Goal: Complete application form

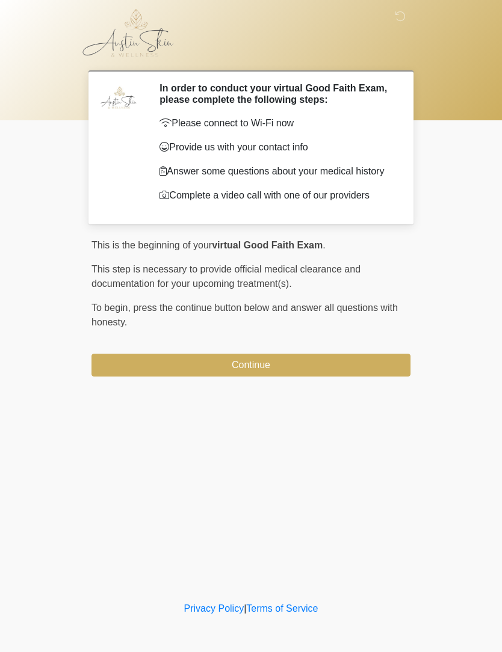
click at [302, 377] on button "Continue" at bounding box center [250, 365] width 319 height 23
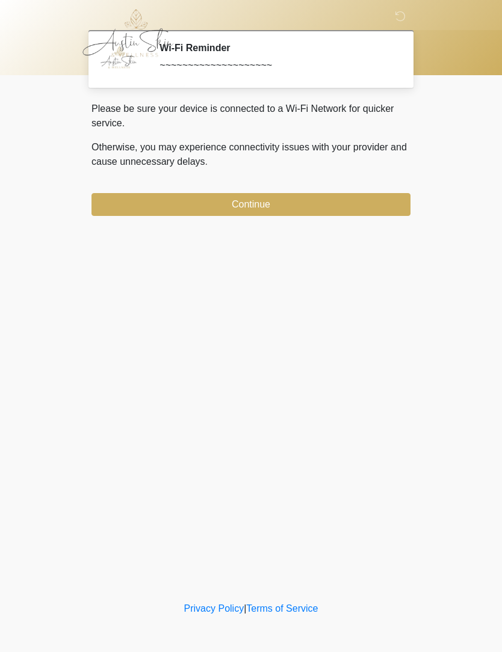
click at [294, 208] on button "Continue" at bounding box center [250, 204] width 319 height 23
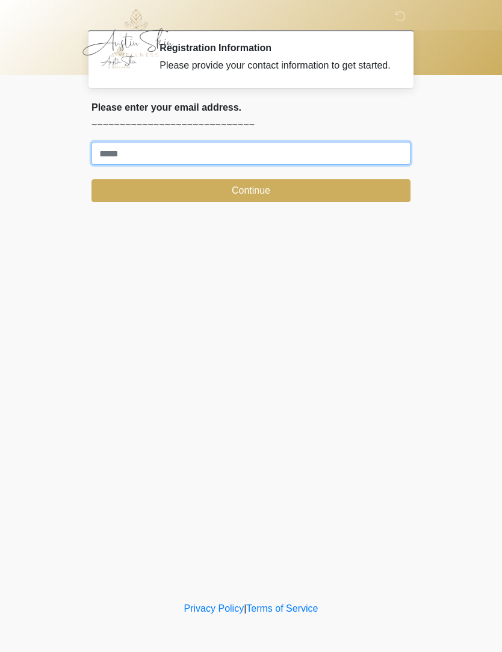
click at [320, 165] on input "Where should we email your treatment plan?" at bounding box center [250, 153] width 319 height 23
type input "**********"
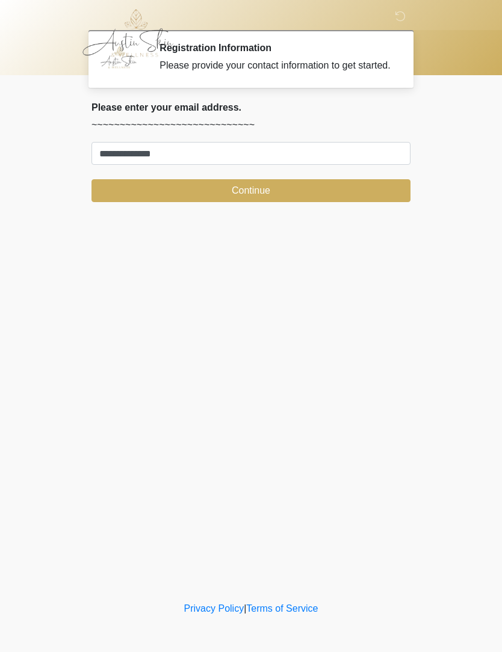
click at [278, 202] on button "Continue" at bounding box center [250, 190] width 319 height 23
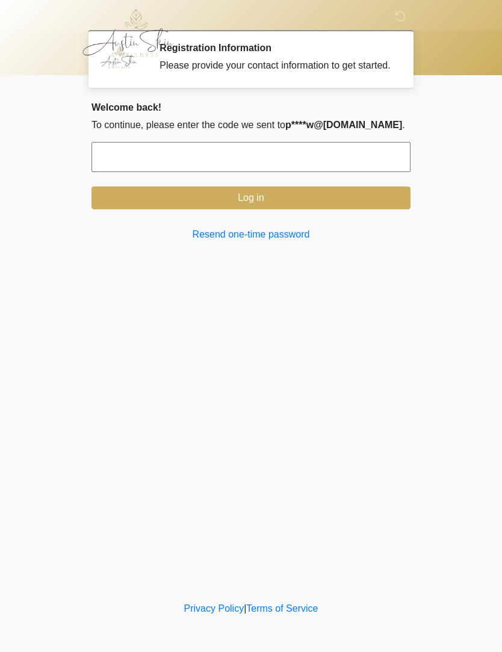
click at [381, 209] on button "Log in" at bounding box center [250, 198] width 319 height 23
click at [369, 202] on button "Log in" at bounding box center [250, 198] width 319 height 23
click at [358, 160] on input "text" at bounding box center [250, 157] width 319 height 30
click at [358, 202] on button "Log in" at bounding box center [250, 198] width 319 height 23
click at [445, 388] on body "‎ ‎ Registration Information Please provide your contact information to get sta…" at bounding box center [251, 326] width 502 height 652
